Goal: Task Accomplishment & Management: Manage account settings

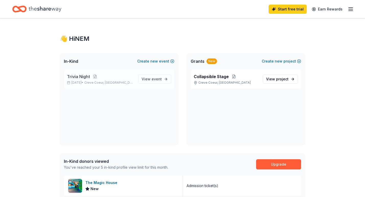
click at [108, 78] on p "Trivia Night" at bounding box center [100, 77] width 67 height 6
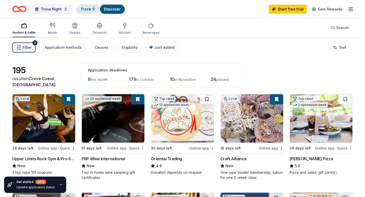
click at [90, 10] on link "Track · 5" at bounding box center [87, 9] width 14 height 4
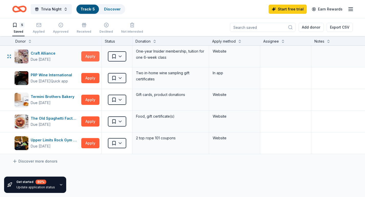
click at [88, 57] on button "Apply" at bounding box center [90, 56] width 18 height 10
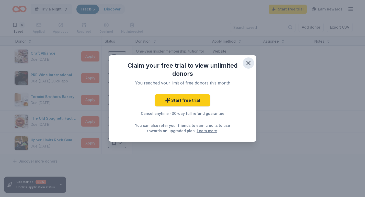
click at [249, 62] on icon "button" at bounding box center [248, 63] width 4 height 4
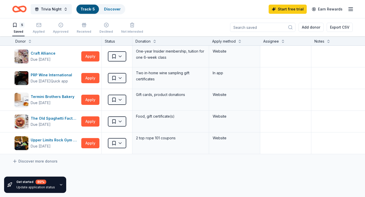
click at [31, 26] on div "5 Saved Applied Approved Received Declined Not interested" at bounding box center [77, 28] width 131 height 16
click at [41, 27] on icon "button" at bounding box center [38, 24] width 5 height 5
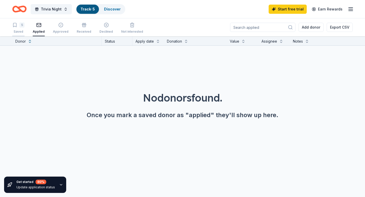
click at [23, 26] on div "5" at bounding box center [21, 24] width 5 height 5
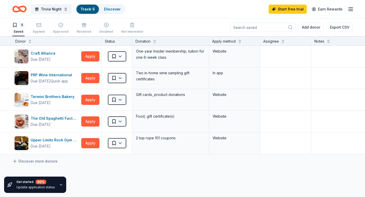
click at [17, 6] on icon "Home" at bounding box center [17, 8] width 8 height 5
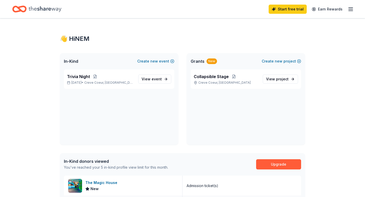
click at [348, 10] on icon "button" at bounding box center [350, 9] width 6 height 6
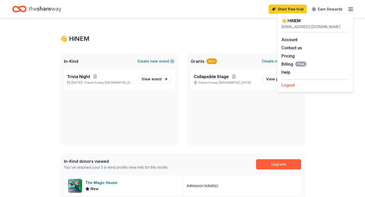
click at [291, 82] on button "Logout" at bounding box center [288, 85] width 14 height 6
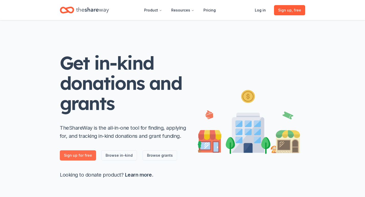
click at [77, 155] on link "Sign up for free" at bounding box center [78, 155] width 36 height 10
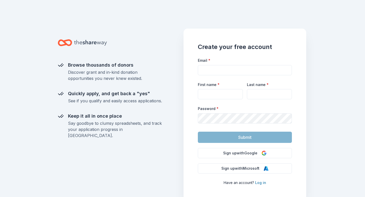
click at [260, 182] on link "Log in" at bounding box center [260, 183] width 11 height 4
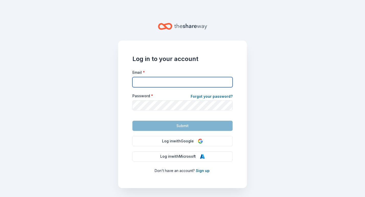
type input "[EMAIL_ADDRESS][DOMAIN_NAME]"
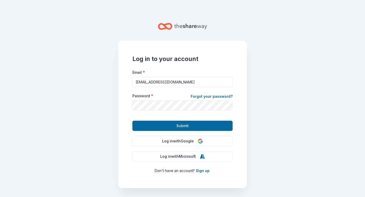
click at [252, 123] on main "Log in to your account Email * [EMAIL_ADDRESS][DOMAIN_NAME] Password * Forgot y…" at bounding box center [182, 98] width 365 height 197
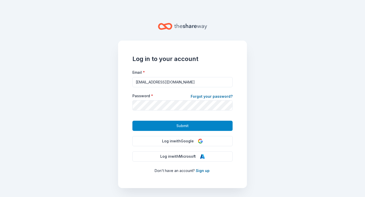
click at [203, 125] on button "Submit" at bounding box center [182, 126] width 100 height 10
